Goal: Task Accomplishment & Management: Manage account settings

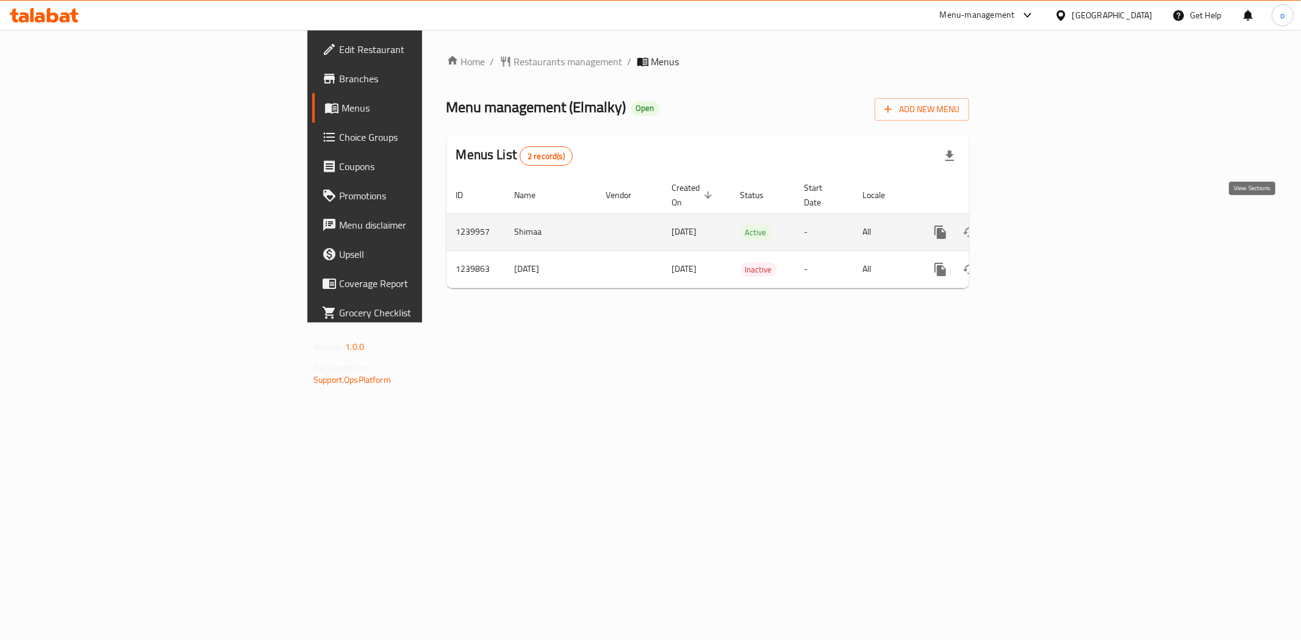
click at [1034, 227] on icon "enhanced table" at bounding box center [1028, 232] width 11 height 11
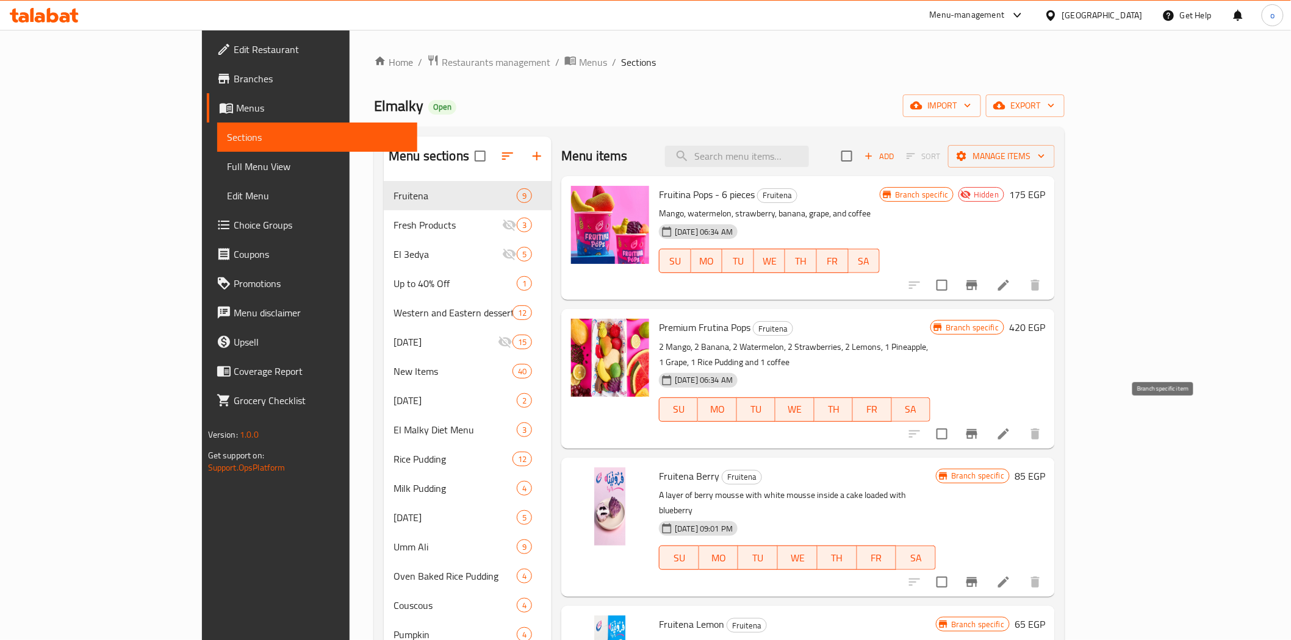
click at [977, 429] on icon "Branch-specific-item" at bounding box center [971, 434] width 11 height 10
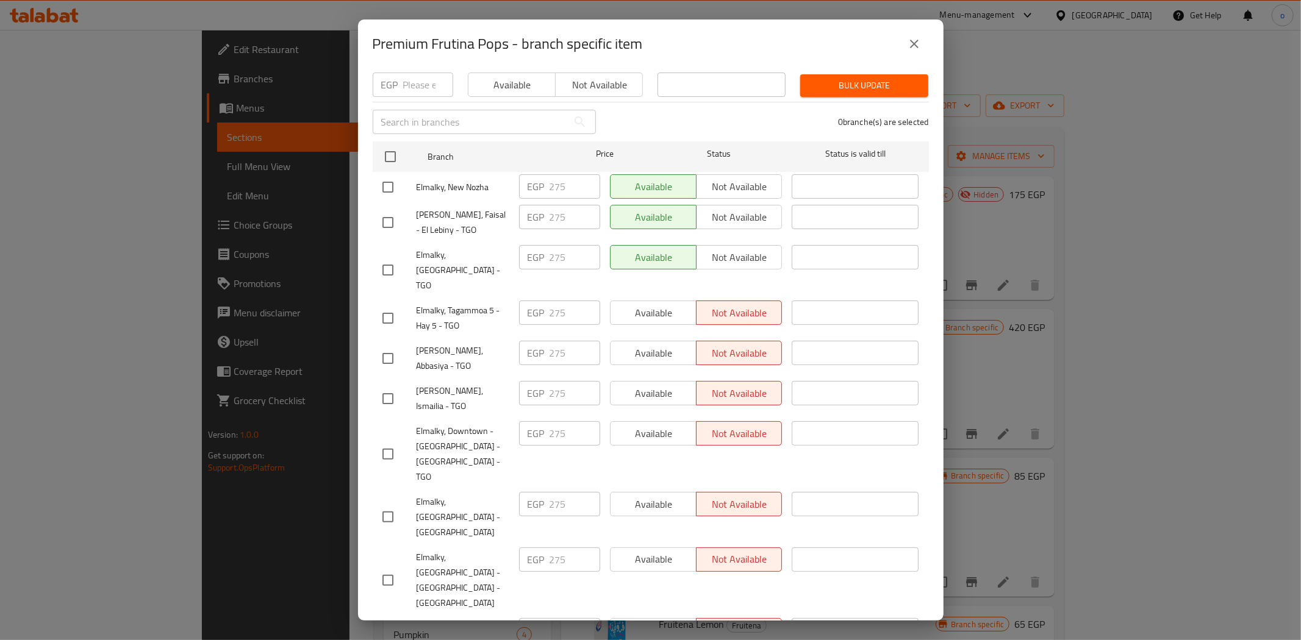
scroll to position [190, 0]
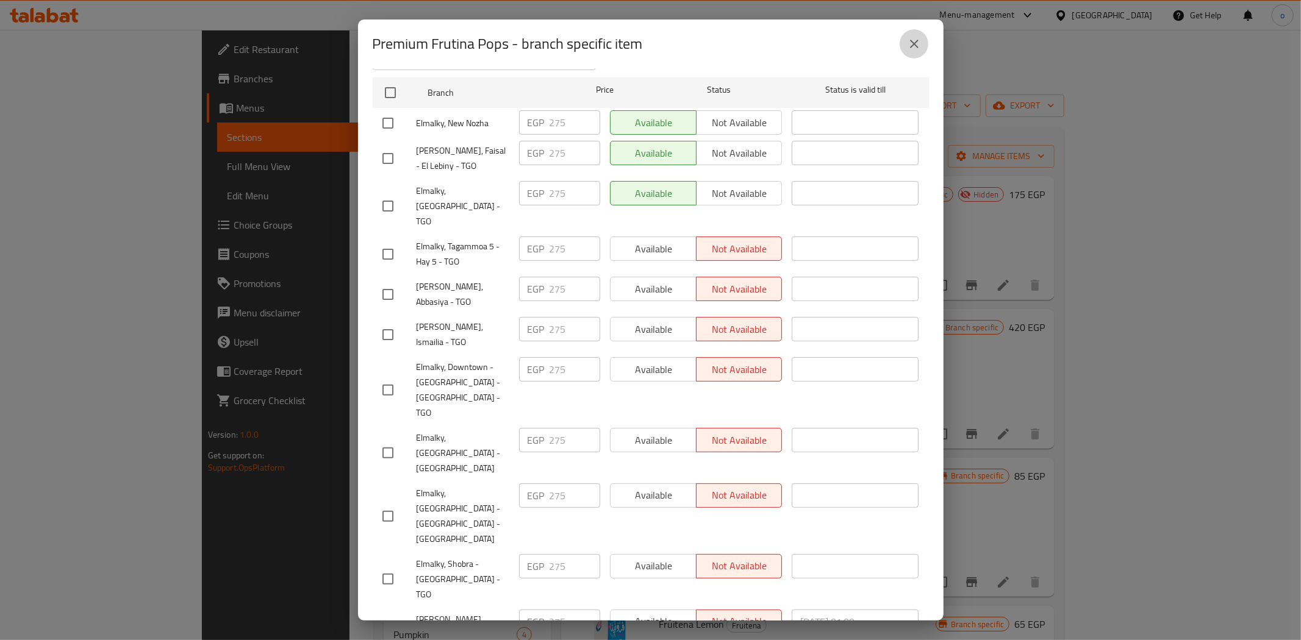
click at [909, 47] on icon "close" at bounding box center [914, 44] width 15 height 15
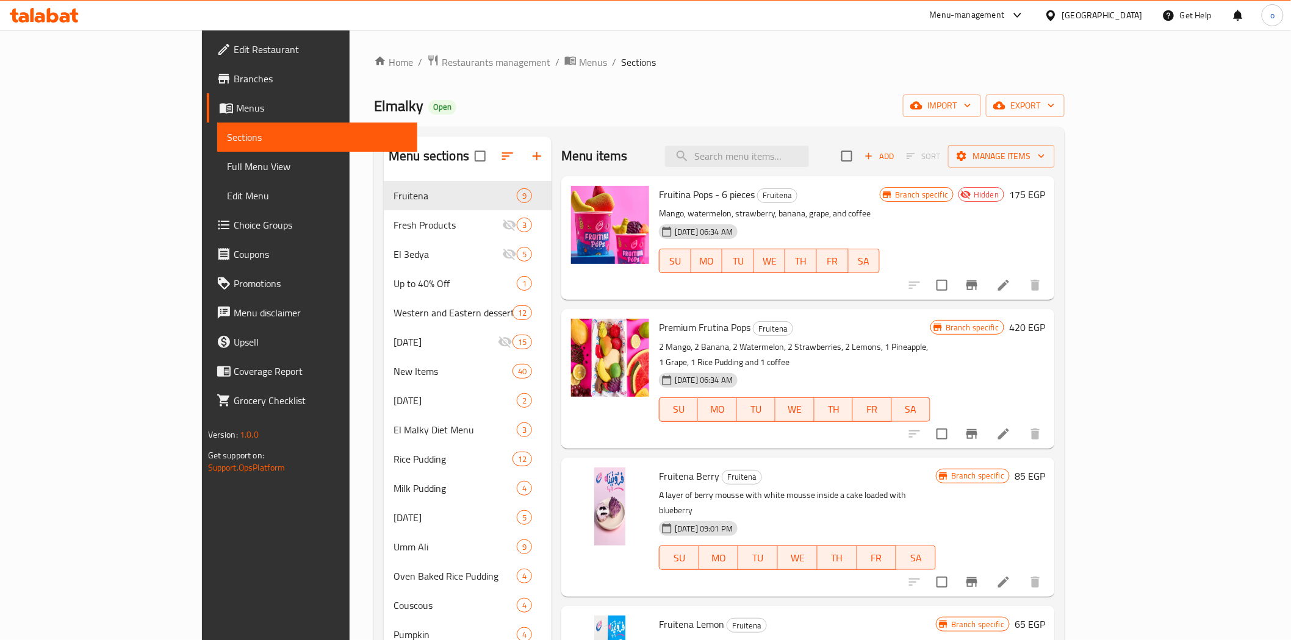
click at [1020, 423] on li at bounding box center [1003, 434] width 34 height 22
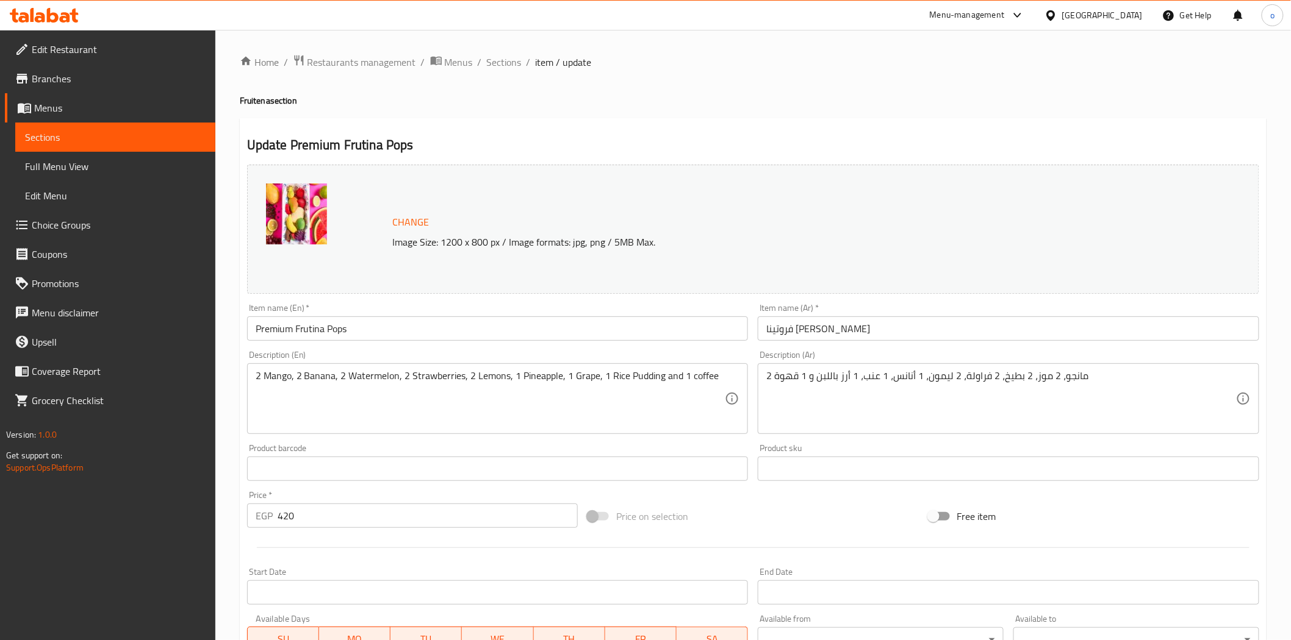
click at [509, 96] on h4 "Fruitena section" at bounding box center [753, 101] width 1027 height 12
click at [492, 62] on span "Sections" at bounding box center [504, 62] width 35 height 15
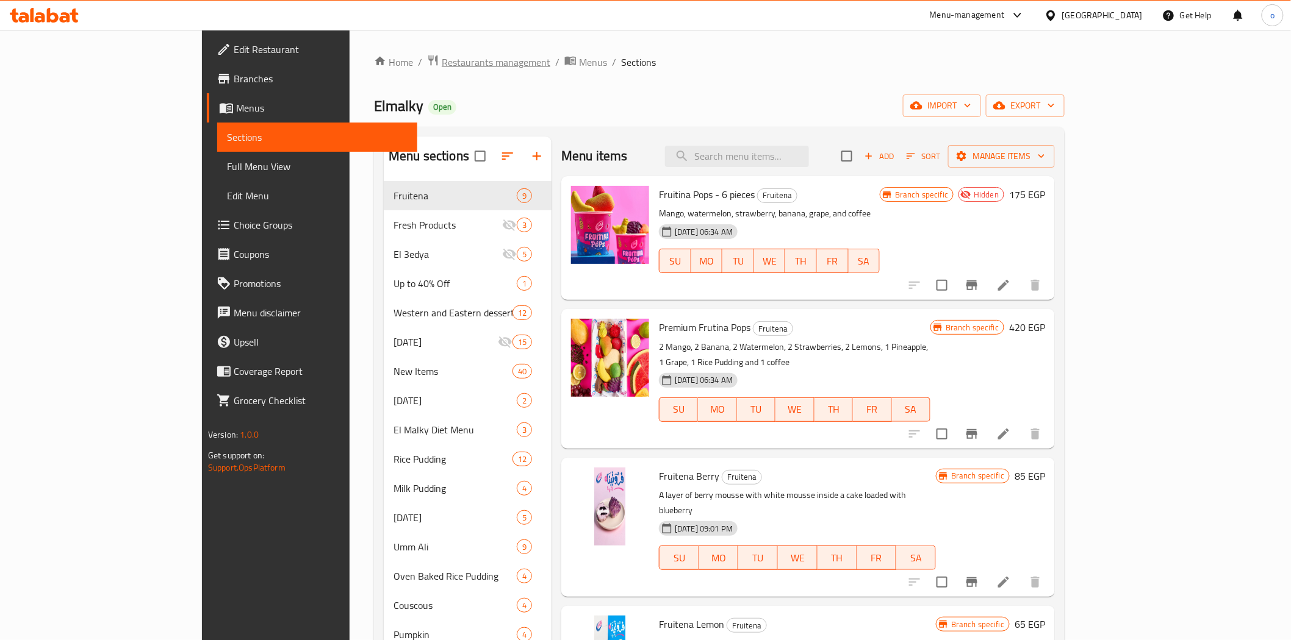
click at [442, 63] on span "Restaurants management" at bounding box center [496, 62] width 109 height 15
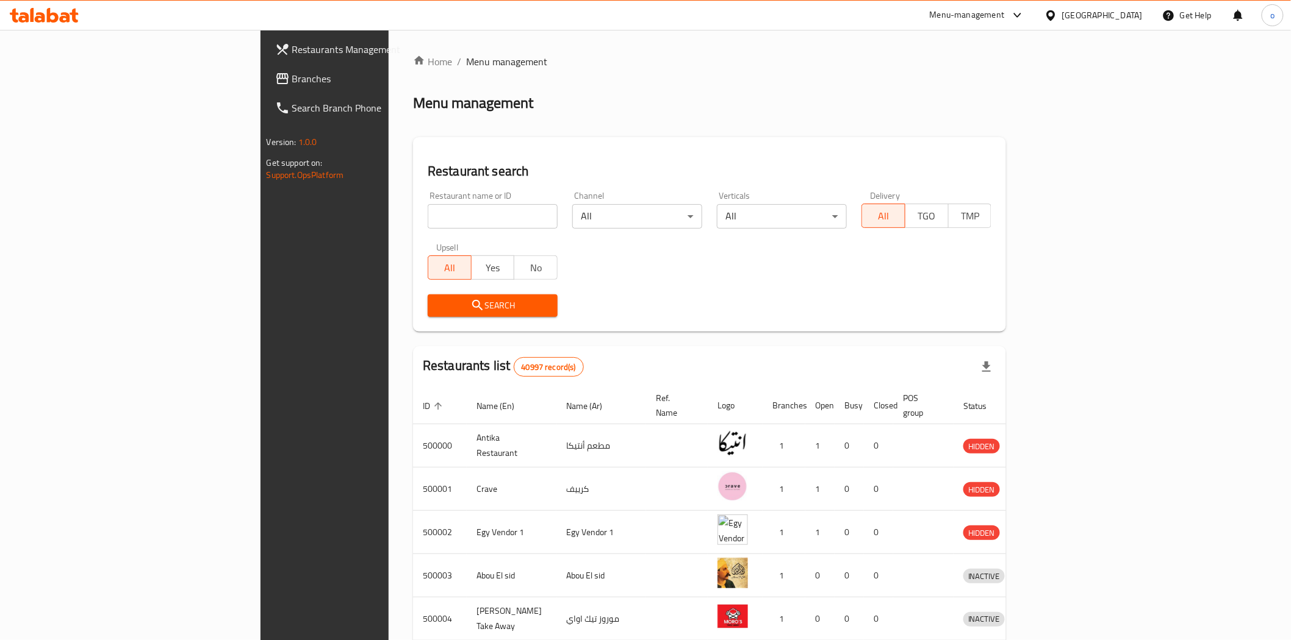
click at [428, 226] on input "search" at bounding box center [493, 216] width 130 height 24
paste input "680094"
type input "680094"
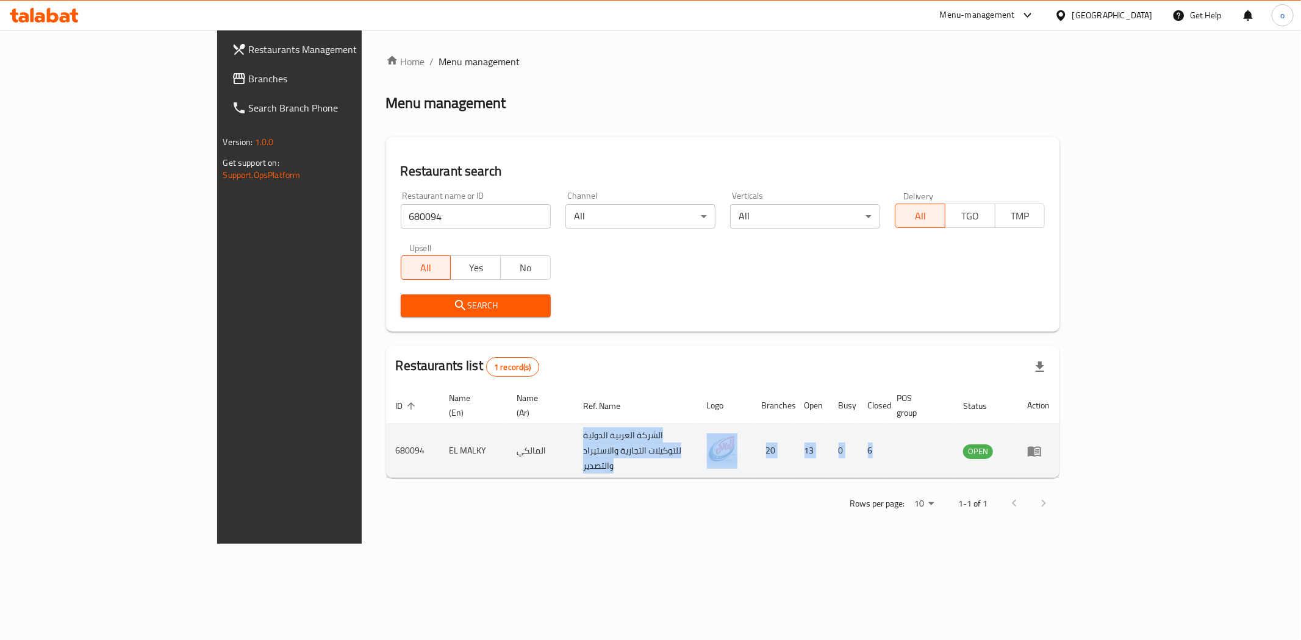
drag, startPoint x: 492, startPoint y: 434, endPoint x: 1094, endPoint y: 428, distance: 602.0
click at [1060, 428] on tr "680094 EL [PERSON_NAME] الشركة العربية الدولية للتوكيلات التجارية والاستيراد وا…" at bounding box center [723, 452] width 674 height 54
click at [1041, 446] on icon "enhanced table" at bounding box center [1034, 451] width 13 height 10
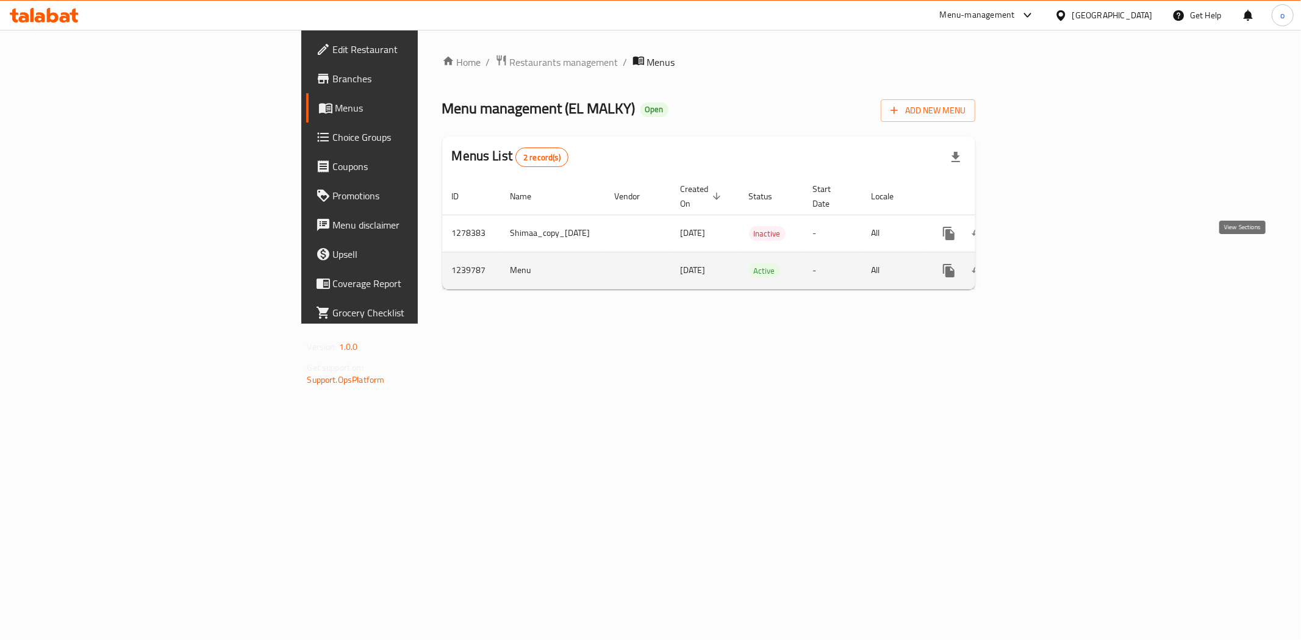
click at [1042, 265] on icon "enhanced table" at bounding box center [1036, 270] width 11 height 11
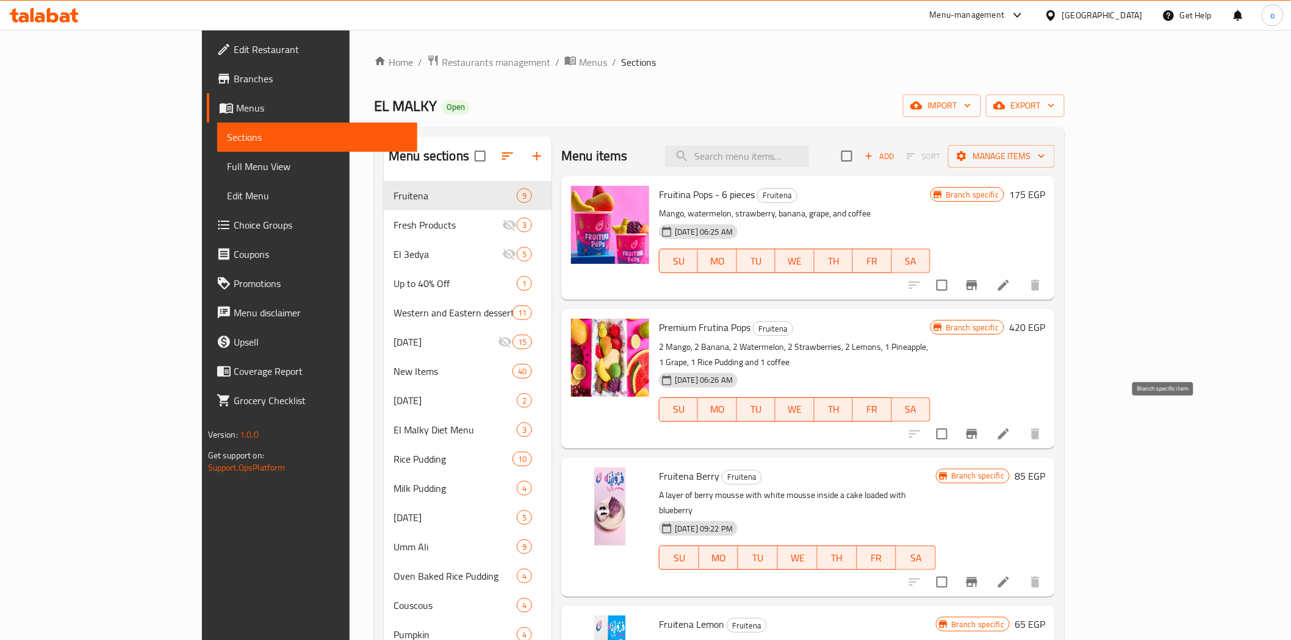
click at [977, 429] on icon "Branch-specific-item" at bounding box center [971, 434] width 11 height 10
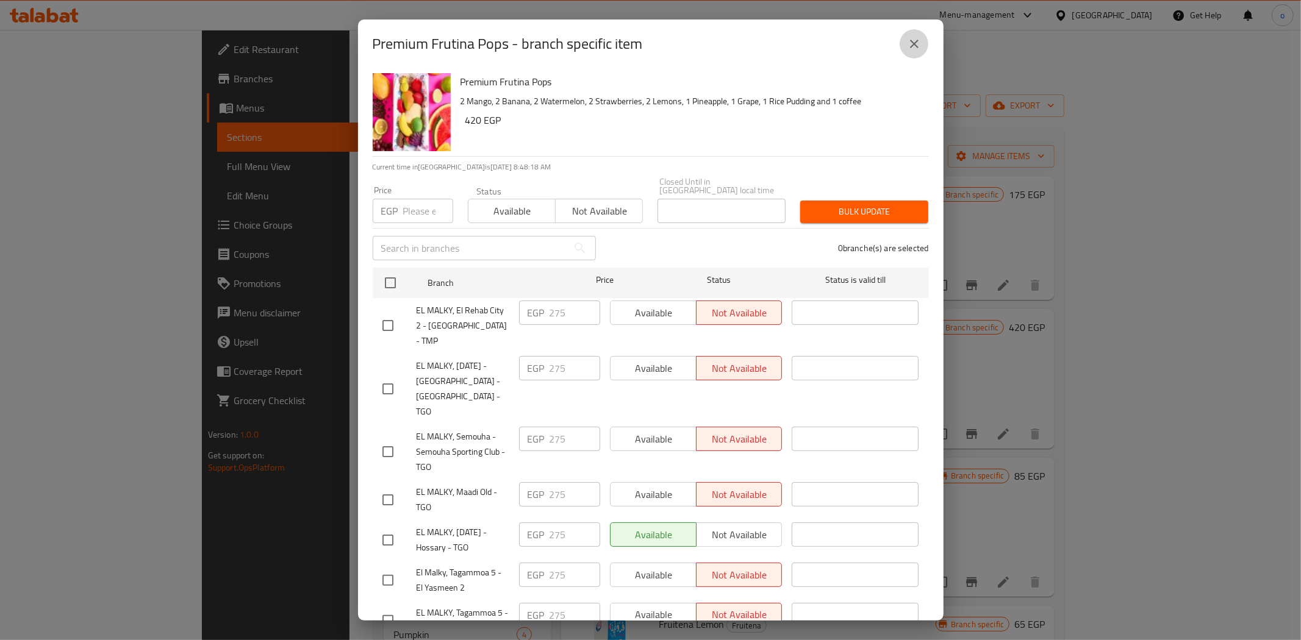
click at [914, 53] on button "close" at bounding box center [914, 43] width 29 height 29
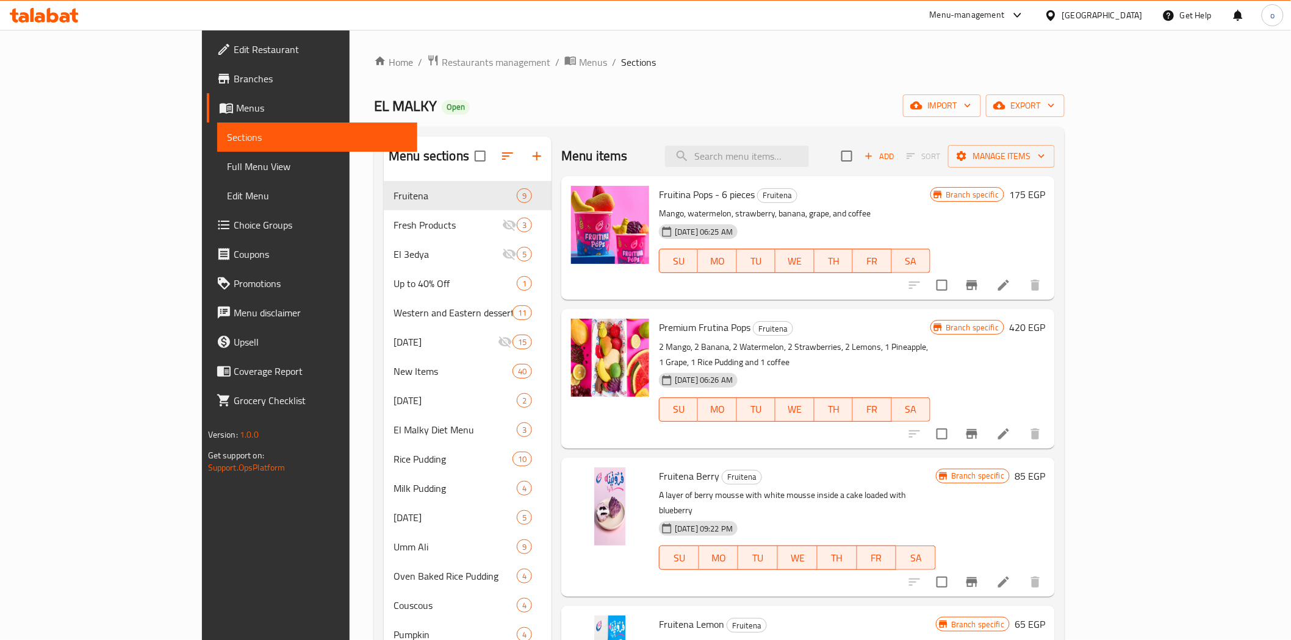
click at [1011, 427] on icon at bounding box center [1003, 434] width 15 height 15
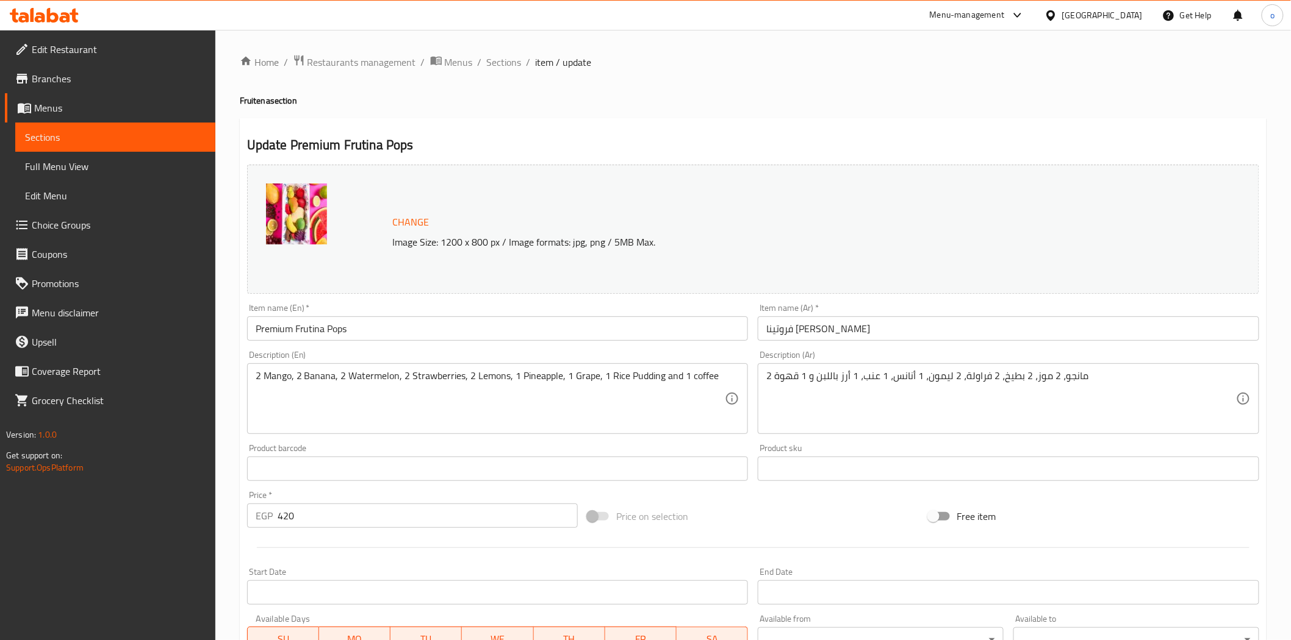
drag, startPoint x: 387, startPoint y: 66, endPoint x: 401, endPoint y: 76, distance: 17.4
click at [387, 66] on span "Restaurants management" at bounding box center [361, 62] width 109 height 15
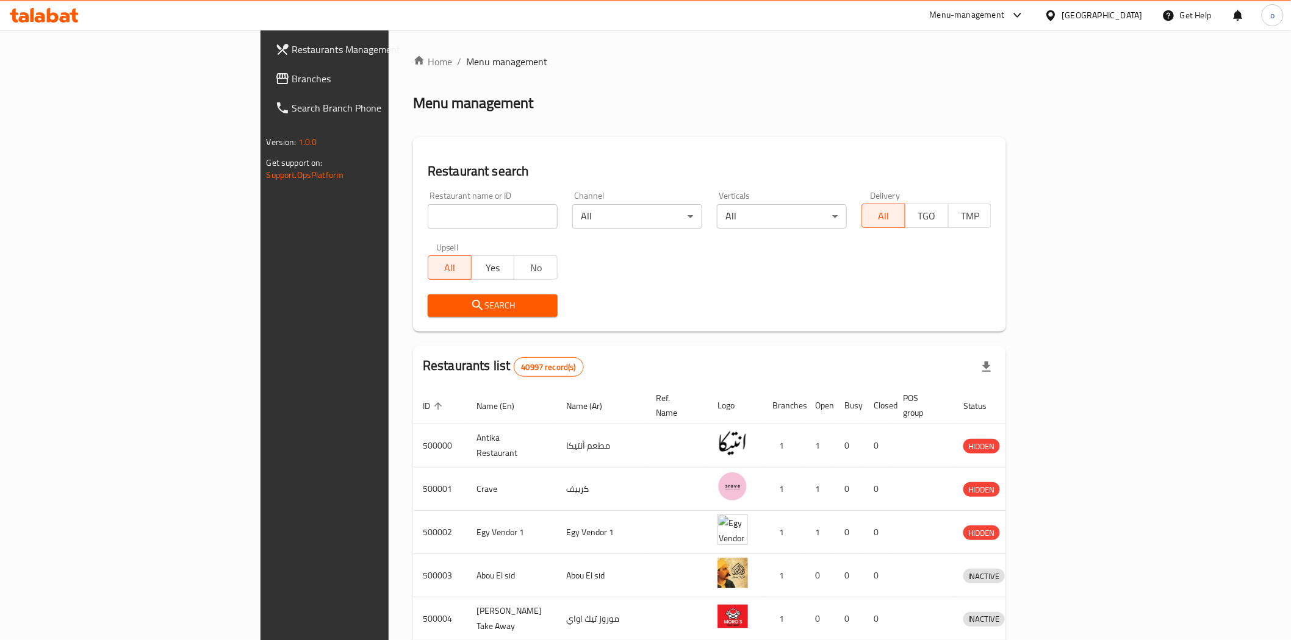
drag, startPoint x: 405, startPoint y: 198, endPoint x: 401, endPoint y: 204, distance: 7.6
click at [428, 204] on div "Restaurant name or ID Restaurant name or ID" at bounding box center [493, 210] width 130 height 37
click at [428, 210] on input "search" at bounding box center [493, 216] width 130 height 24
paste input "684749"
type input "684749"
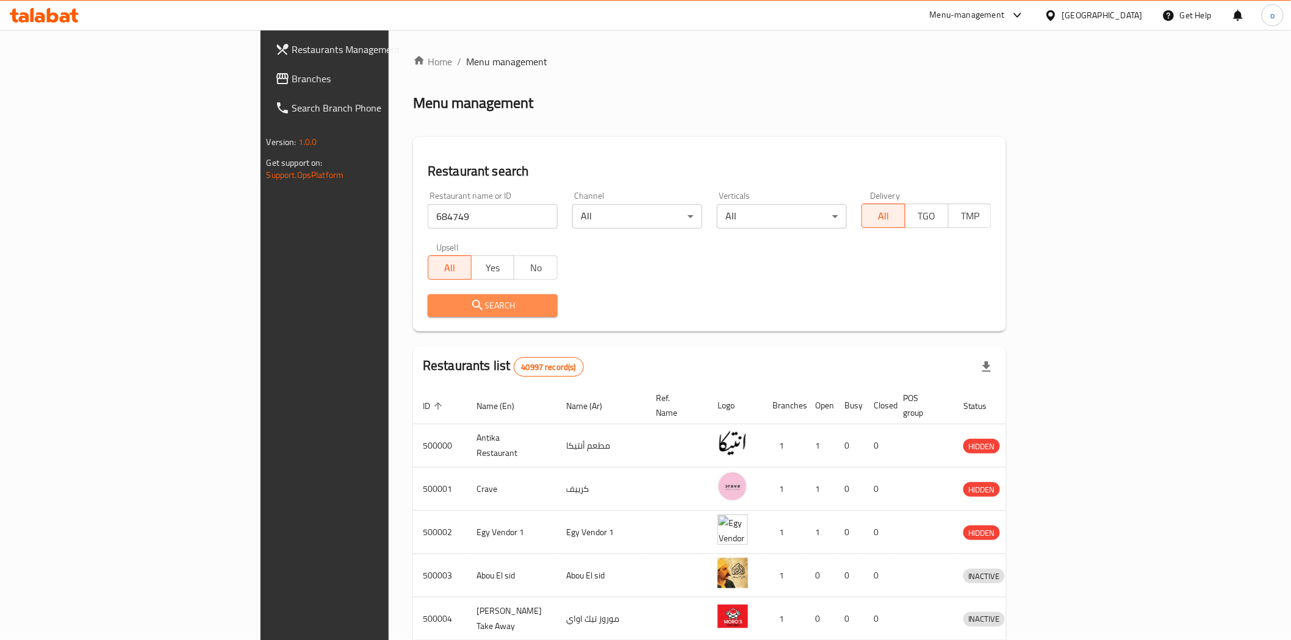
click at [428, 314] on button "Search" at bounding box center [493, 306] width 130 height 23
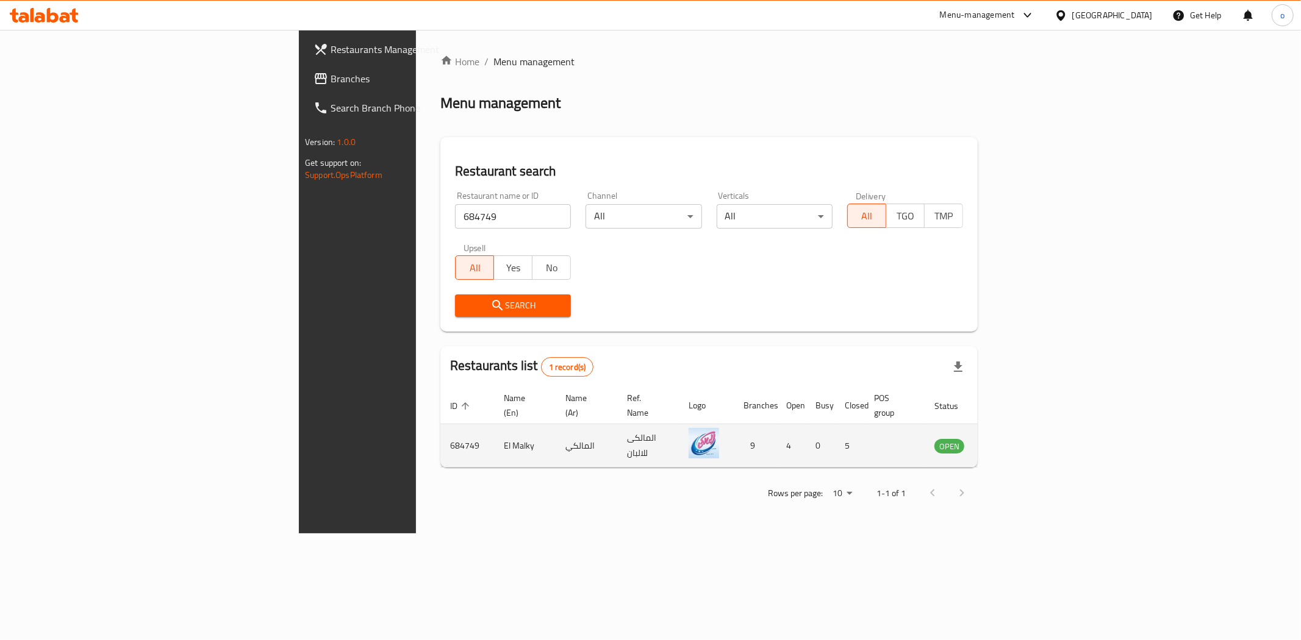
click at [1011, 444] on icon "enhanced table" at bounding box center [1008, 446] width 4 height 5
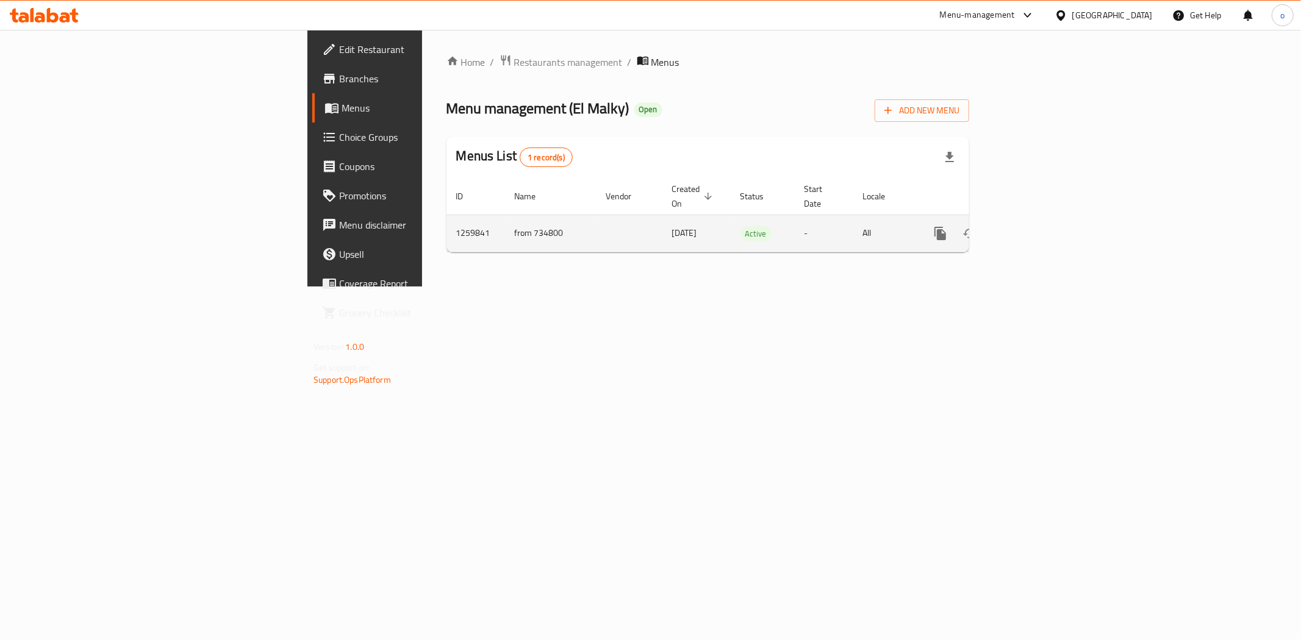
click at [1043, 226] on div "enhanced table" at bounding box center [984, 233] width 117 height 29
click at [1043, 228] on link "enhanced table" at bounding box center [1028, 233] width 29 height 29
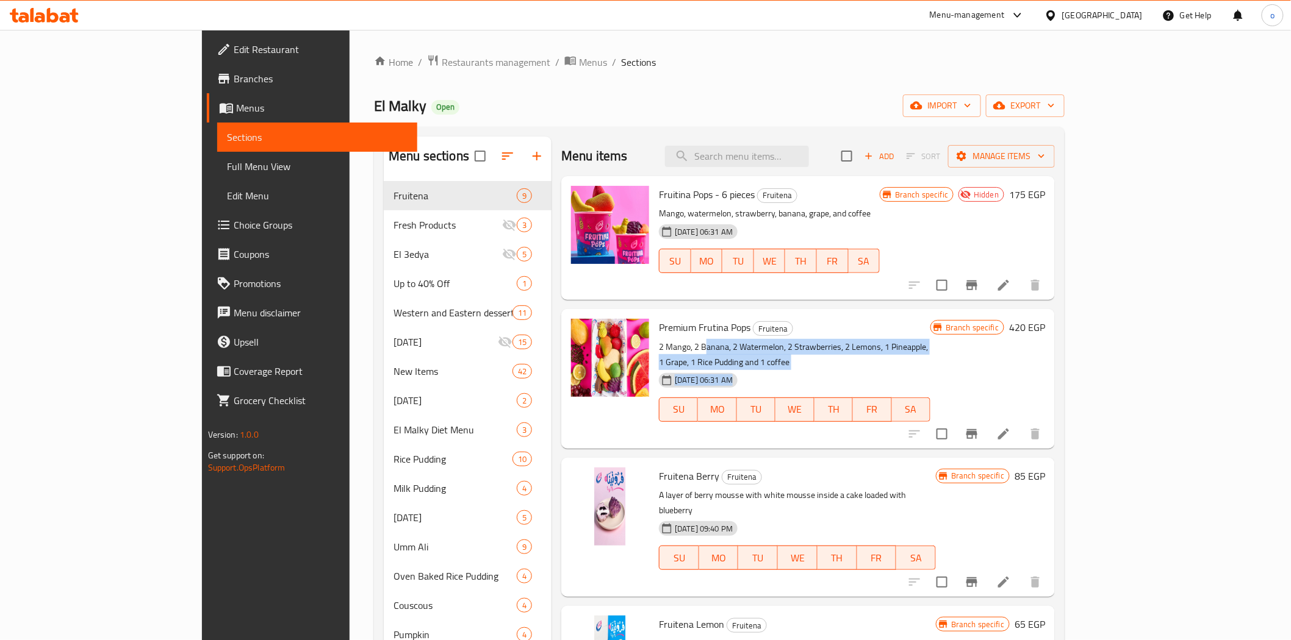
drag, startPoint x: 668, startPoint y: 342, endPoint x: 790, endPoint y: 357, distance: 122.9
click at [790, 357] on div "Premium Frutina Pops Fruitena 2 Mango, 2 Banana, 2 Watermelon, 2 Strawberries, …" at bounding box center [794, 378] width 281 height 129
click at [986, 420] on button "Branch-specific-item" at bounding box center [971, 434] width 29 height 29
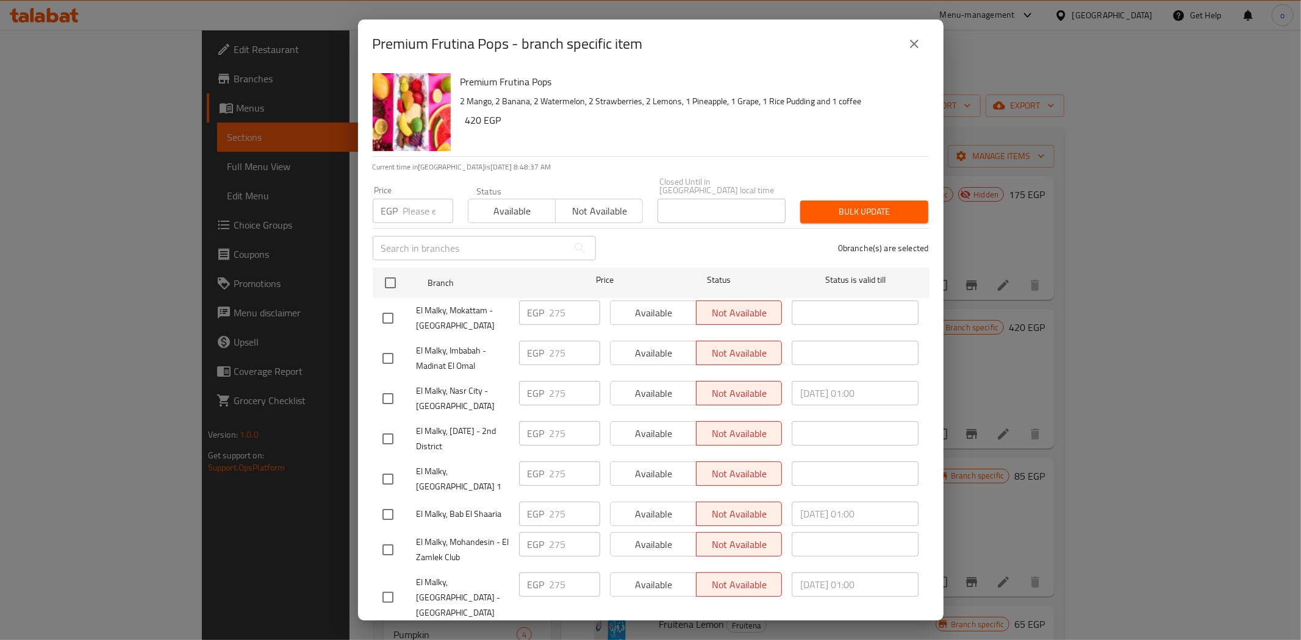
click at [914, 41] on icon "close" at bounding box center [914, 44] width 15 height 15
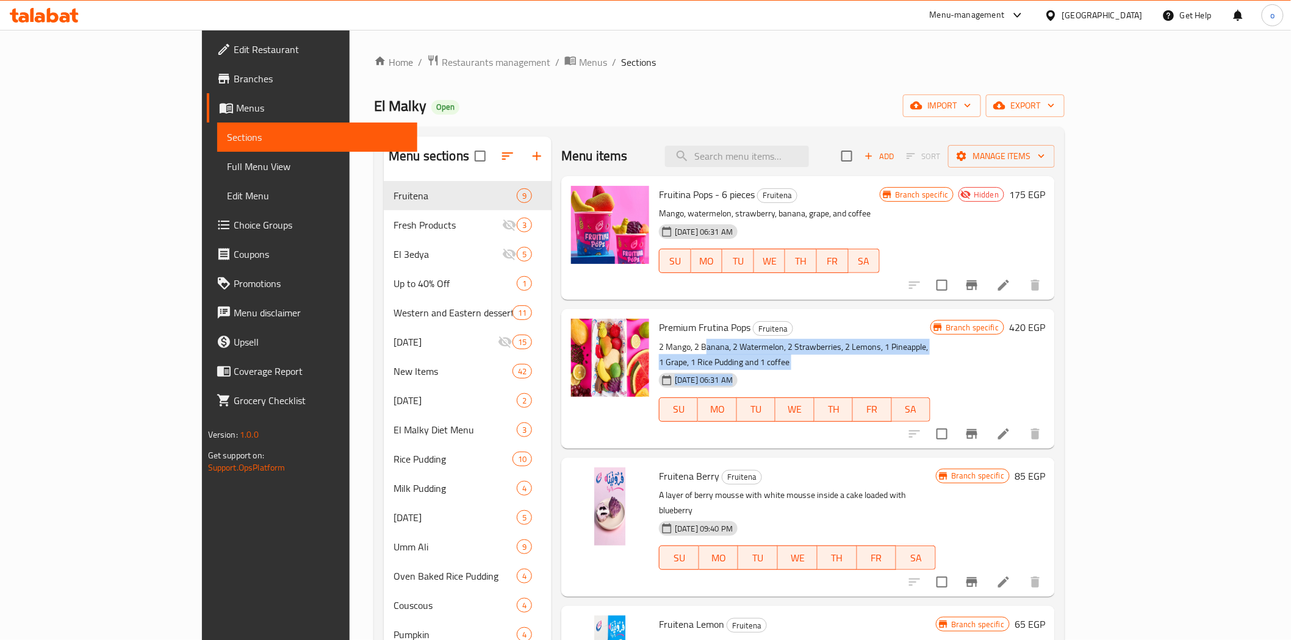
click at [787, 368] on div "[DATE] 06:31 AM SU MO TU WE TH FR SA" at bounding box center [794, 401] width 281 height 66
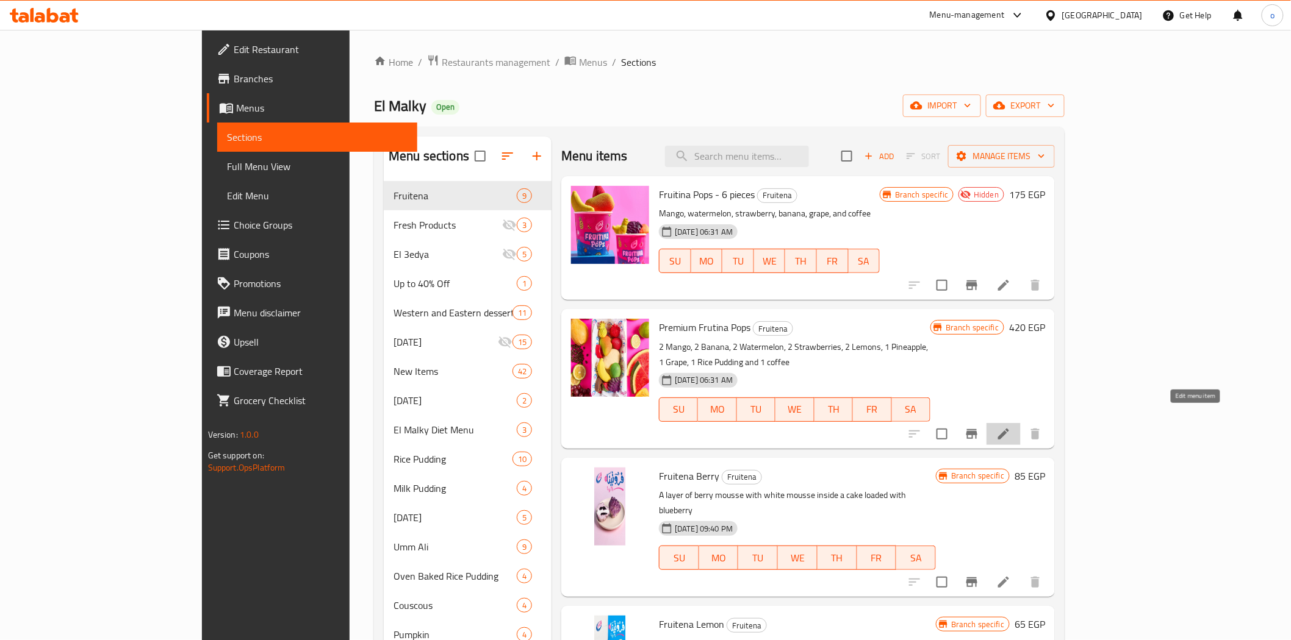
click at [1011, 427] on icon at bounding box center [1003, 434] width 15 height 15
